Goal: Find specific fact: Find specific fact

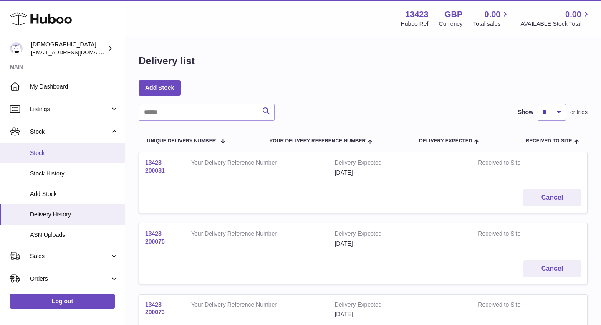
click at [81, 153] on span "Stock" at bounding box center [74, 153] width 89 height 8
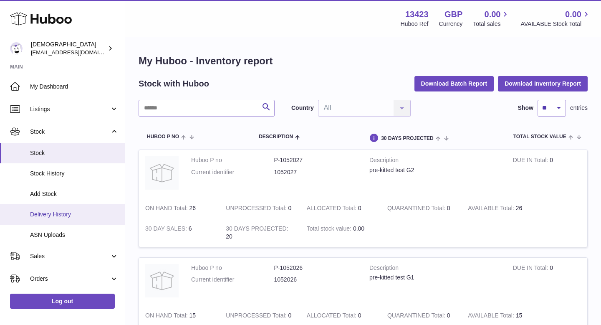
click at [69, 217] on span "Delivery History" at bounding box center [74, 214] width 89 height 8
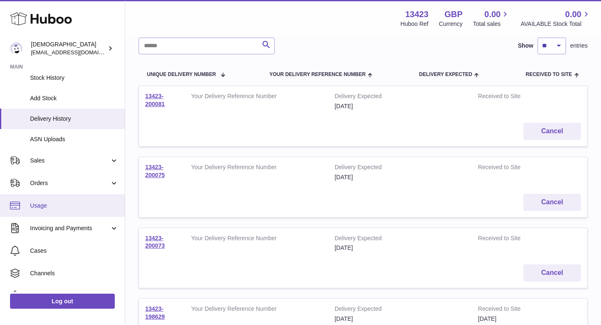
scroll to position [97, 0]
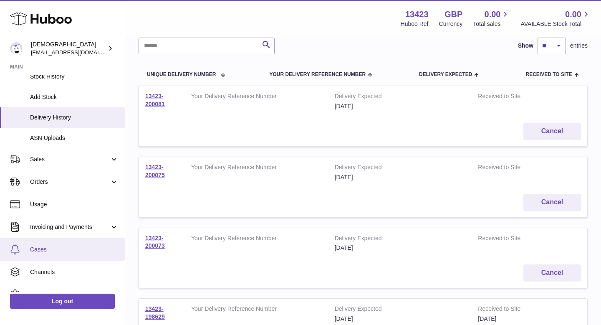
click at [42, 251] on span "Cases" at bounding box center [74, 249] width 89 height 8
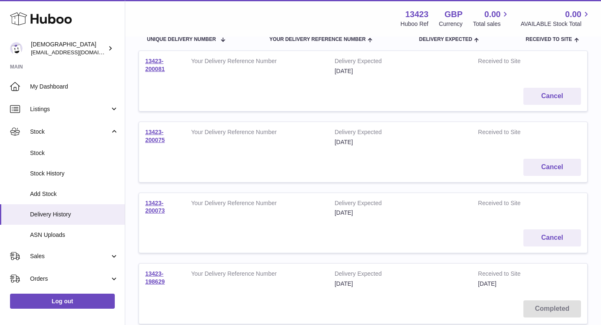
scroll to position [87, 0]
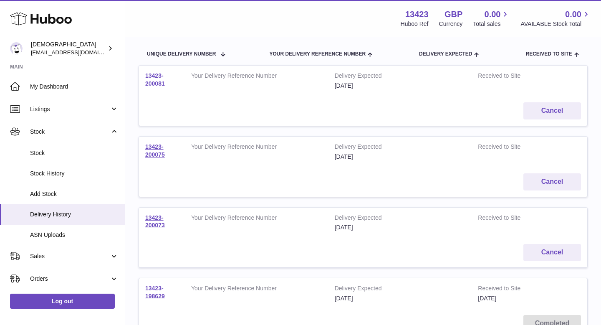
click at [159, 82] on link "13423-200081" at bounding box center [155, 79] width 20 height 15
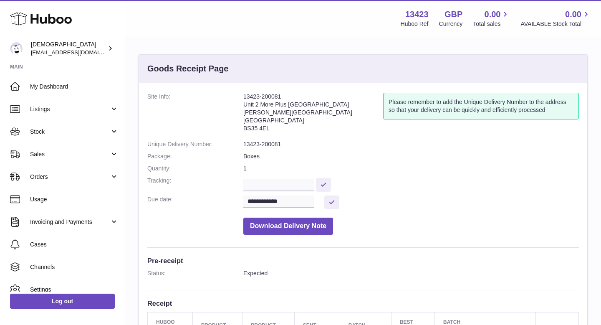
drag, startPoint x: 243, startPoint y: 95, endPoint x: 283, endPoint y: 95, distance: 39.7
click at [283, 95] on address "13423-200081 Unit 2 More Plus Central Park Hudson Ave Severn Beach BS35 4EL" at bounding box center [313, 114] width 140 height 43
copy address "13423-200081"
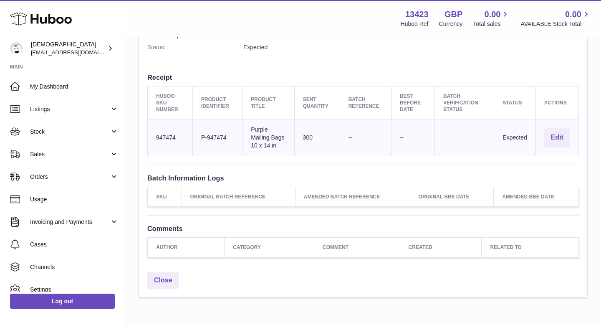
scroll to position [235, 0]
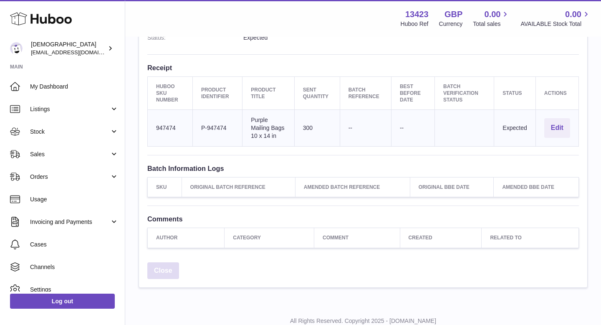
click at [167, 277] on link "Close" at bounding box center [163, 270] width 32 height 17
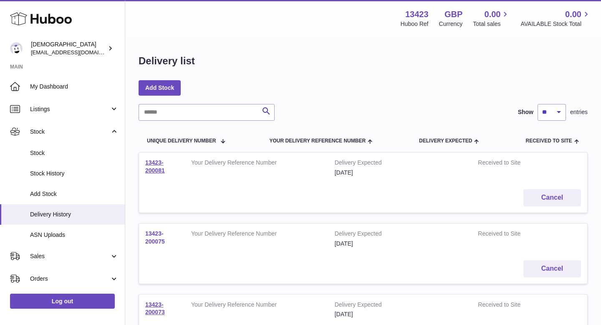
click at [158, 244] on link "13423-200075" at bounding box center [155, 237] width 20 height 15
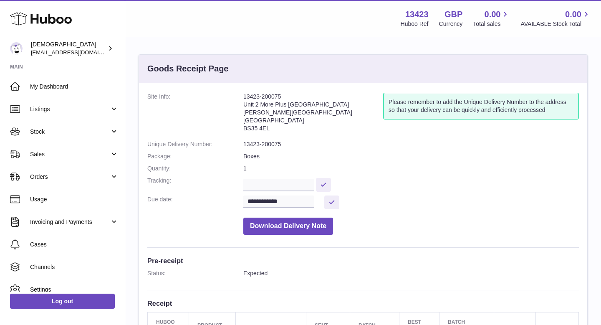
drag, startPoint x: 244, startPoint y: 96, endPoint x: 280, endPoint y: 97, distance: 35.9
click at [280, 97] on address "13423-200075 Unit 2 More Plus [GEOGRAPHIC_DATA][STREET_ADDRESS][PERSON_NAME]" at bounding box center [313, 114] width 140 height 43
copy address "13423-200075"
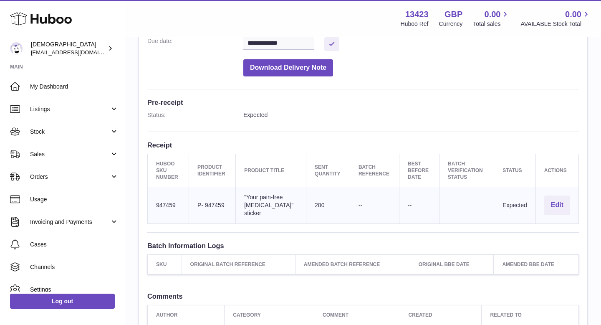
scroll to position [264, 0]
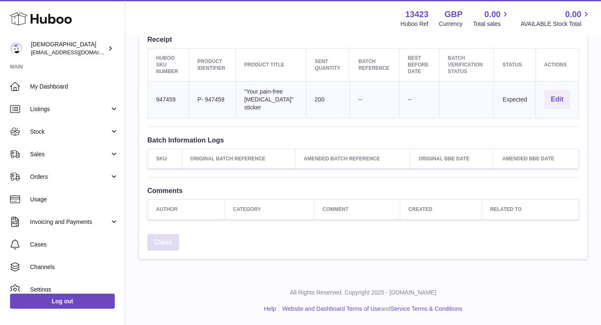
click at [172, 238] on link "Close" at bounding box center [163, 242] width 32 height 17
